Goal: Task Accomplishment & Management: Complete application form

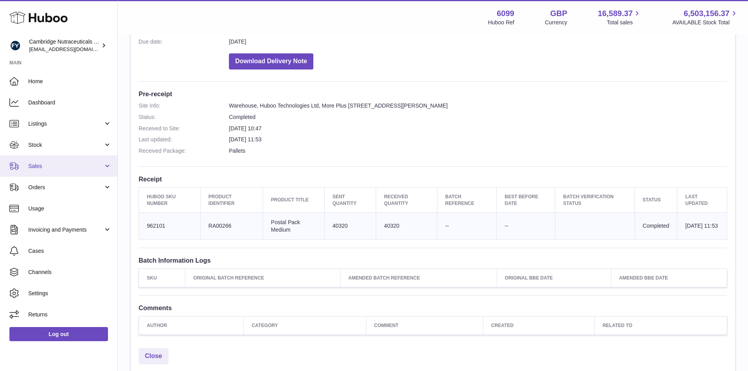
click at [58, 167] on span "Sales" at bounding box center [65, 166] width 75 height 7
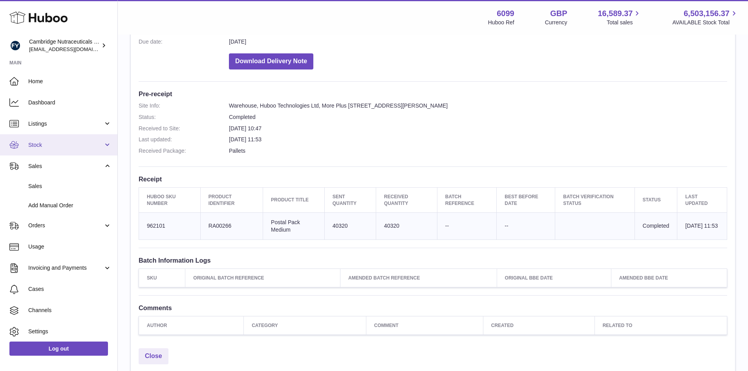
click at [68, 146] on span "Stock" at bounding box center [65, 144] width 75 height 7
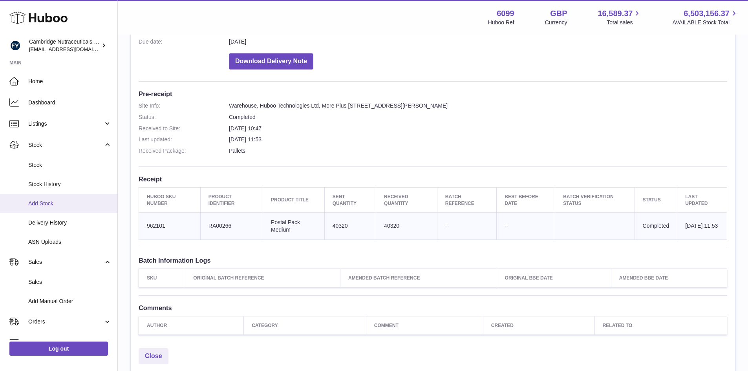
click at [62, 199] on link "Add Stock" at bounding box center [58, 203] width 117 height 19
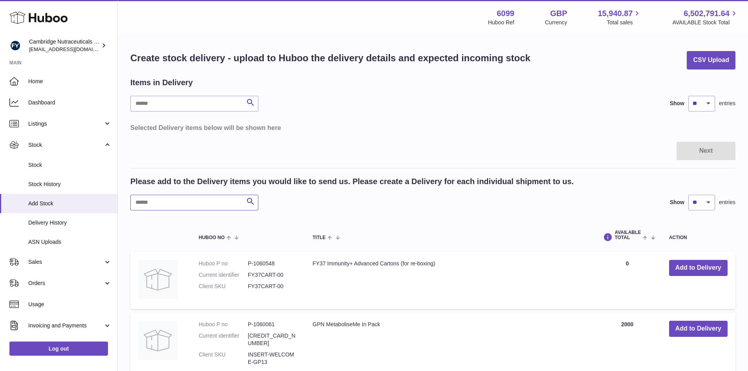
click at [185, 201] on input "text" at bounding box center [194, 203] width 128 height 16
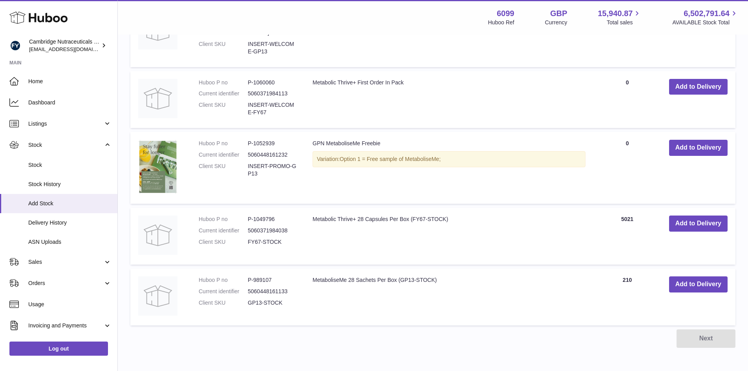
scroll to position [281, 0]
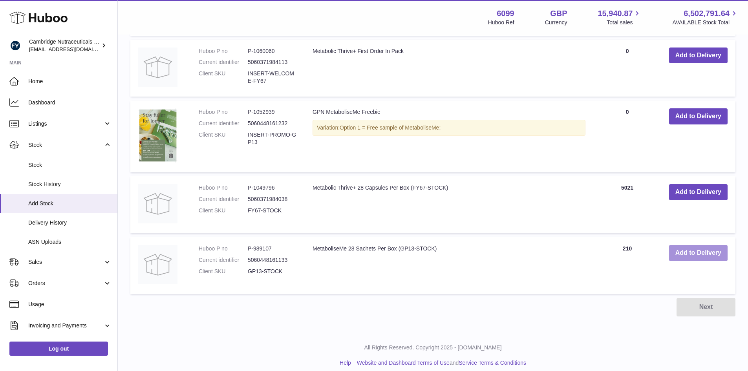
type input "****"
click at [688, 248] on button "Add to Delivery" at bounding box center [698, 253] width 58 height 16
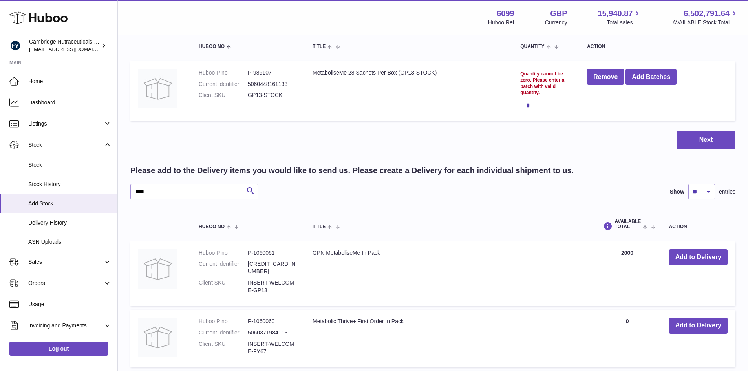
scroll to position [0, 0]
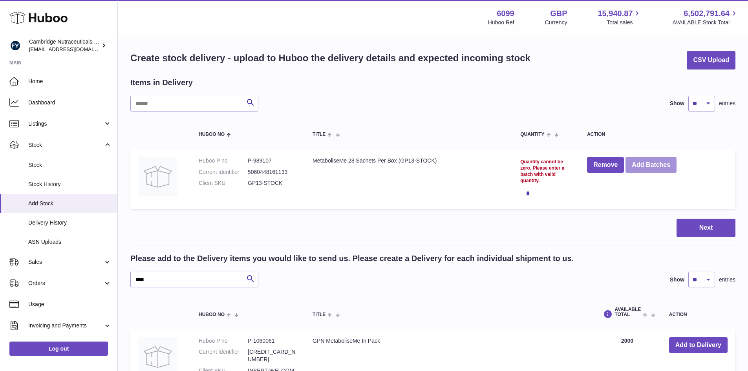
click at [645, 164] on button "Add Batches" at bounding box center [650, 165] width 51 height 16
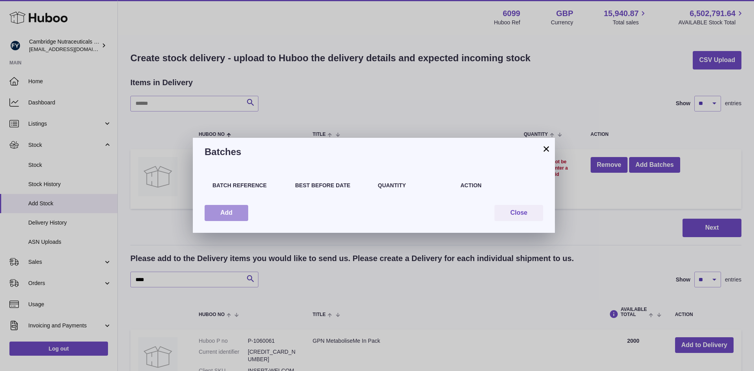
click at [228, 216] on button "Add" at bounding box center [227, 213] width 44 height 16
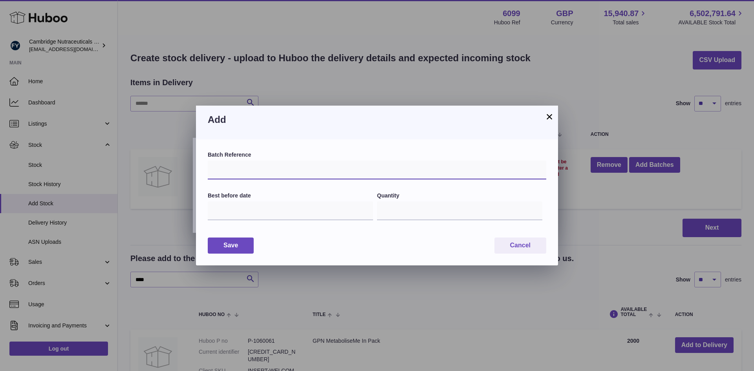
click at [256, 172] on input "text" at bounding box center [377, 170] width 338 height 19
type input "*****"
click at [301, 215] on input "text" at bounding box center [290, 210] width 165 height 19
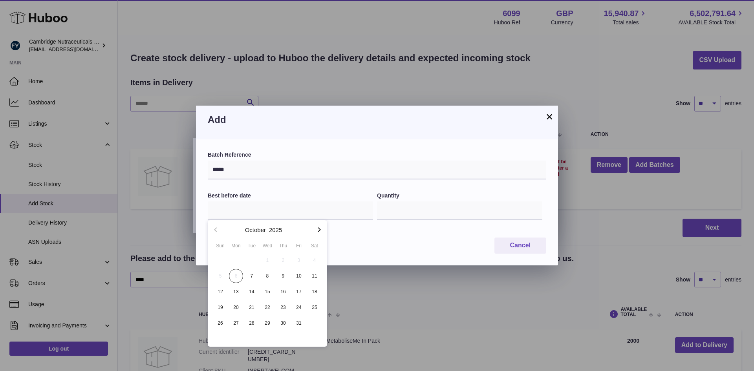
click at [319, 229] on icon "button" at bounding box center [318, 229] width 9 height 9
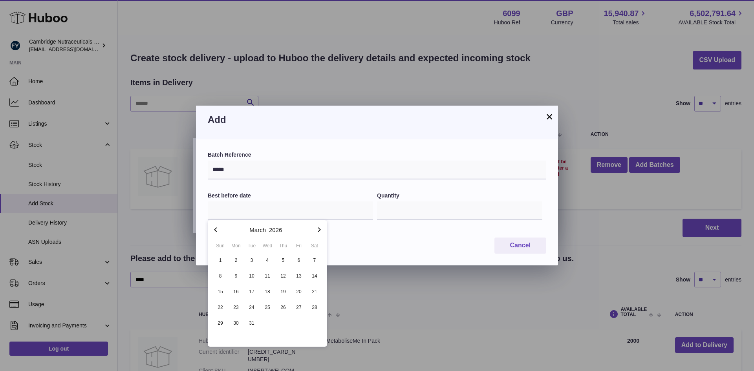
click at [318, 229] on icon "button" at bounding box center [318, 229] width 9 height 9
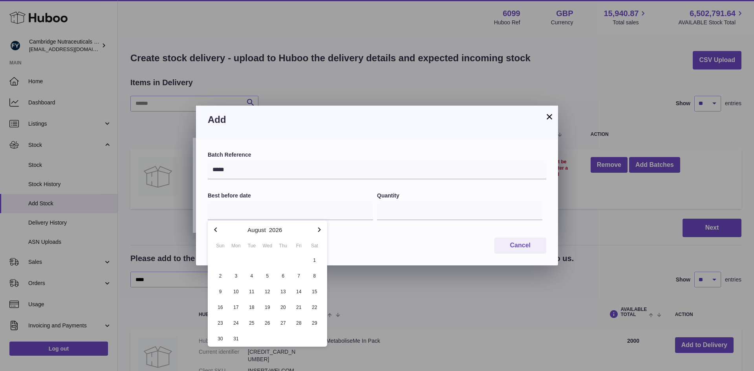
click at [318, 229] on icon "button" at bounding box center [318, 229] width 9 height 9
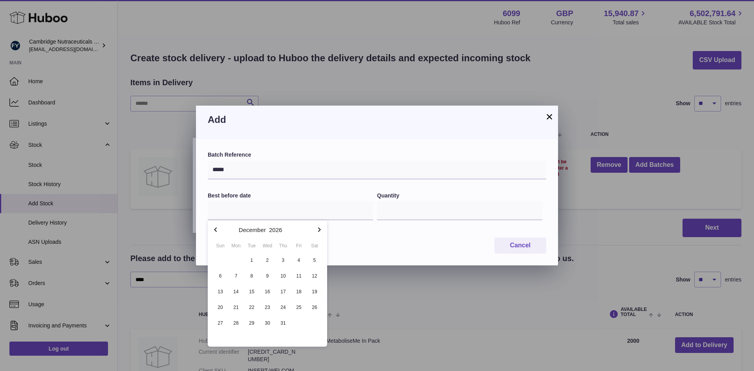
click at [318, 229] on icon "button" at bounding box center [318, 229] width 9 height 9
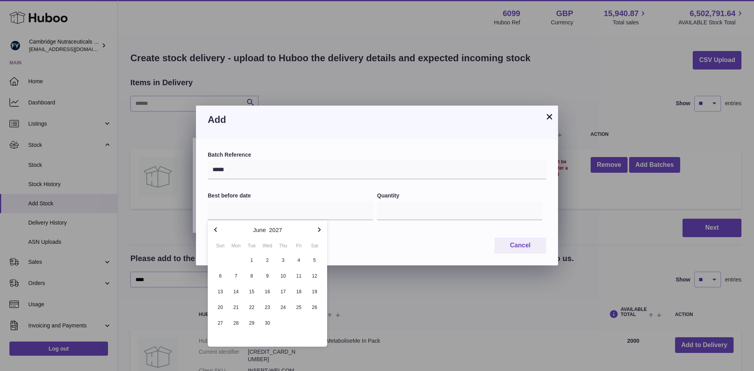
click at [318, 229] on icon "button" at bounding box center [318, 229] width 9 height 9
click at [282, 320] on span "30" at bounding box center [283, 323] width 14 height 14
type input "**********"
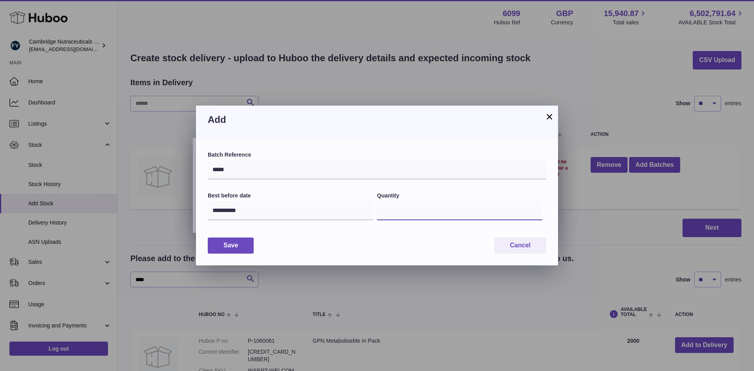
drag, startPoint x: 391, startPoint y: 212, endPoint x: 371, endPoint y: 213, distance: 19.3
click at [371, 213] on div "**********" at bounding box center [377, 211] width 338 height 38
type input "****"
click at [239, 248] on button "Save" at bounding box center [231, 245] width 46 height 16
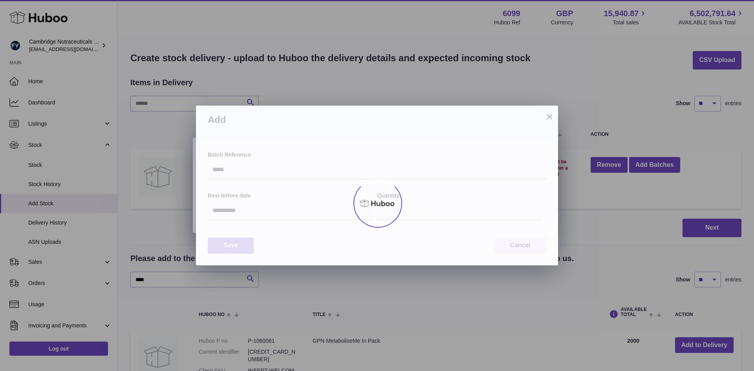
type input "****"
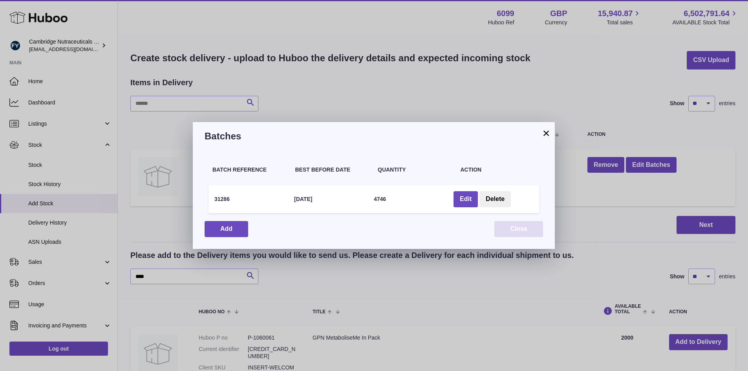
click at [512, 230] on button "Close" at bounding box center [518, 229] width 49 height 16
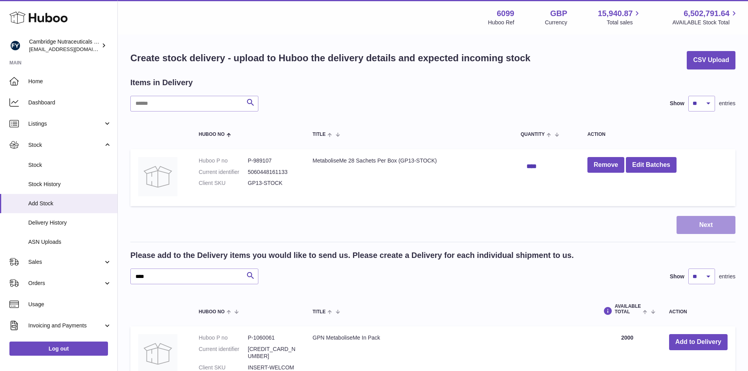
click at [719, 226] on button "Next" at bounding box center [705, 225] width 59 height 18
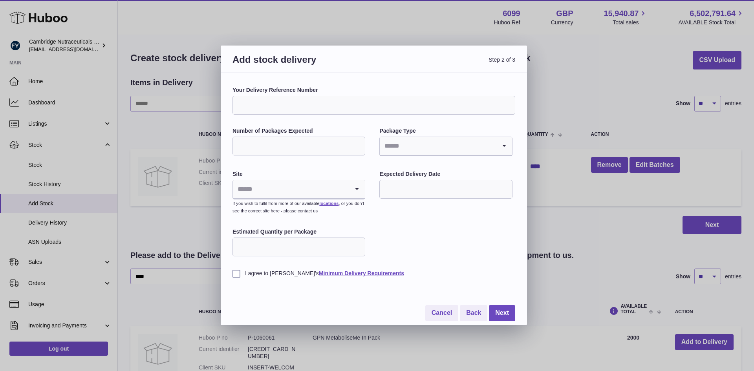
click at [327, 107] on input "Your Delivery Reference Number" at bounding box center [373, 105] width 283 height 19
type input "**********"
click at [331, 146] on input "Number of Packages Expected" at bounding box center [298, 146] width 133 height 19
type input "*"
click at [410, 150] on input "Search for option" at bounding box center [438, 146] width 116 height 18
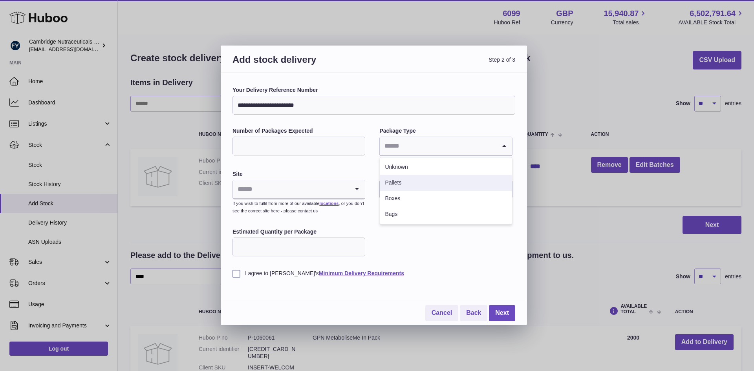
click at [404, 183] on li "Pallets" at bounding box center [445, 183] width 131 height 16
click at [408, 191] on input "text" at bounding box center [445, 189] width 133 height 19
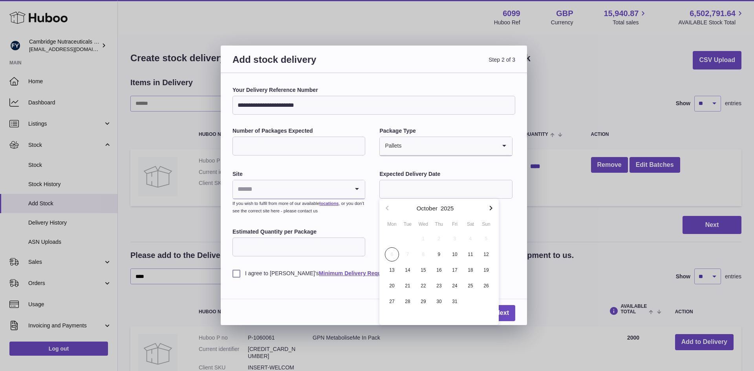
click at [296, 252] on input "Estimated Quantity per Package" at bounding box center [298, 246] width 133 height 19
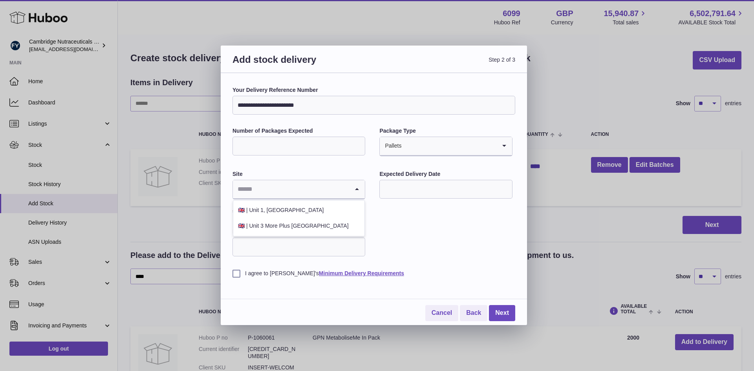
click at [285, 190] on input "Search for option" at bounding box center [291, 189] width 116 height 18
click at [277, 226] on li "🇬🇧 | Unit 3 More Plus Central Park" at bounding box center [298, 226] width 131 height 16
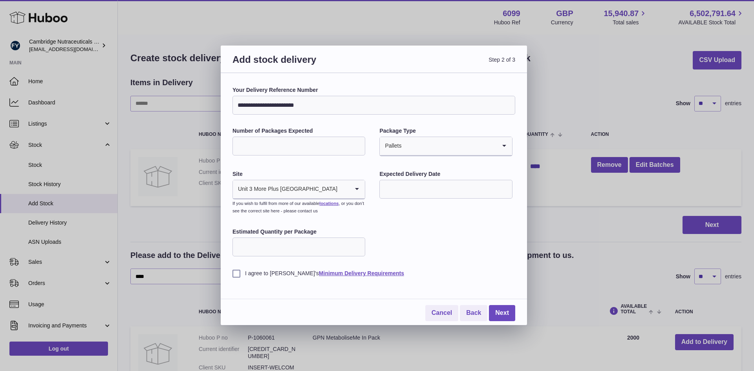
click at [236, 276] on label "I agree to Huboo's Minimum Delivery Requirements" at bounding box center [373, 273] width 283 height 7
click at [506, 311] on link "Next" at bounding box center [502, 313] width 26 height 16
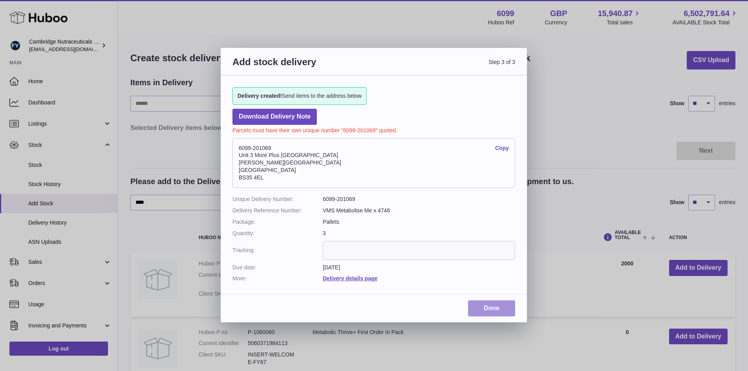
click at [491, 309] on link "Done" at bounding box center [491, 308] width 47 height 16
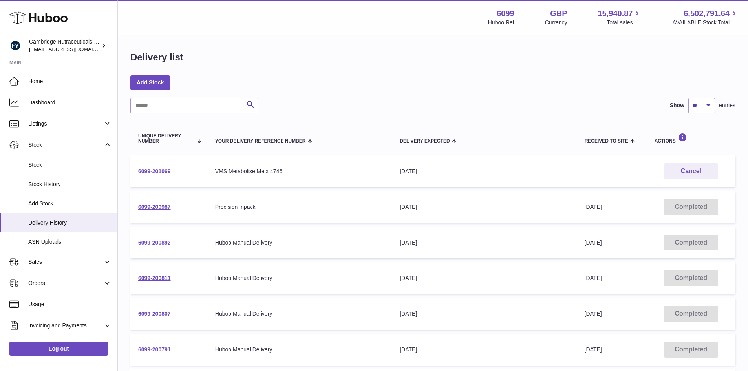
scroll to position [39, 0]
